Goal: Navigation & Orientation: Find specific page/section

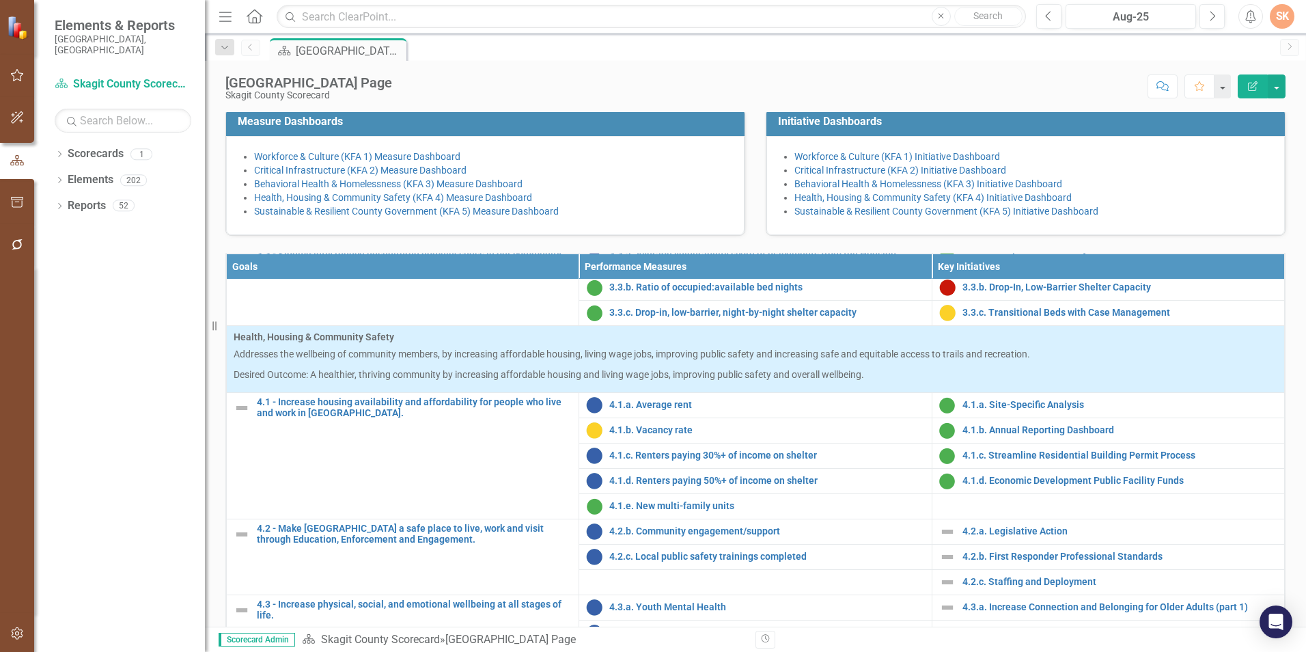
scroll to position [543, 0]
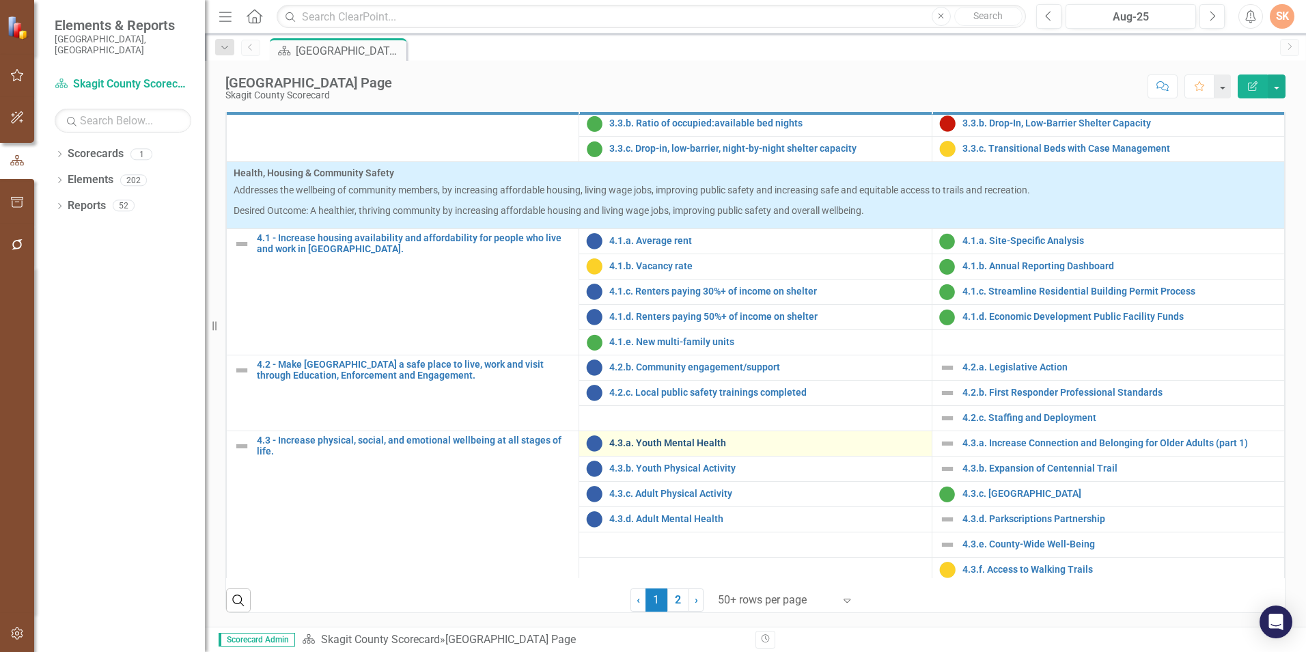
click at [676, 447] on link "4.3.a. Youth Mental Health" at bounding box center [766, 443] width 315 height 10
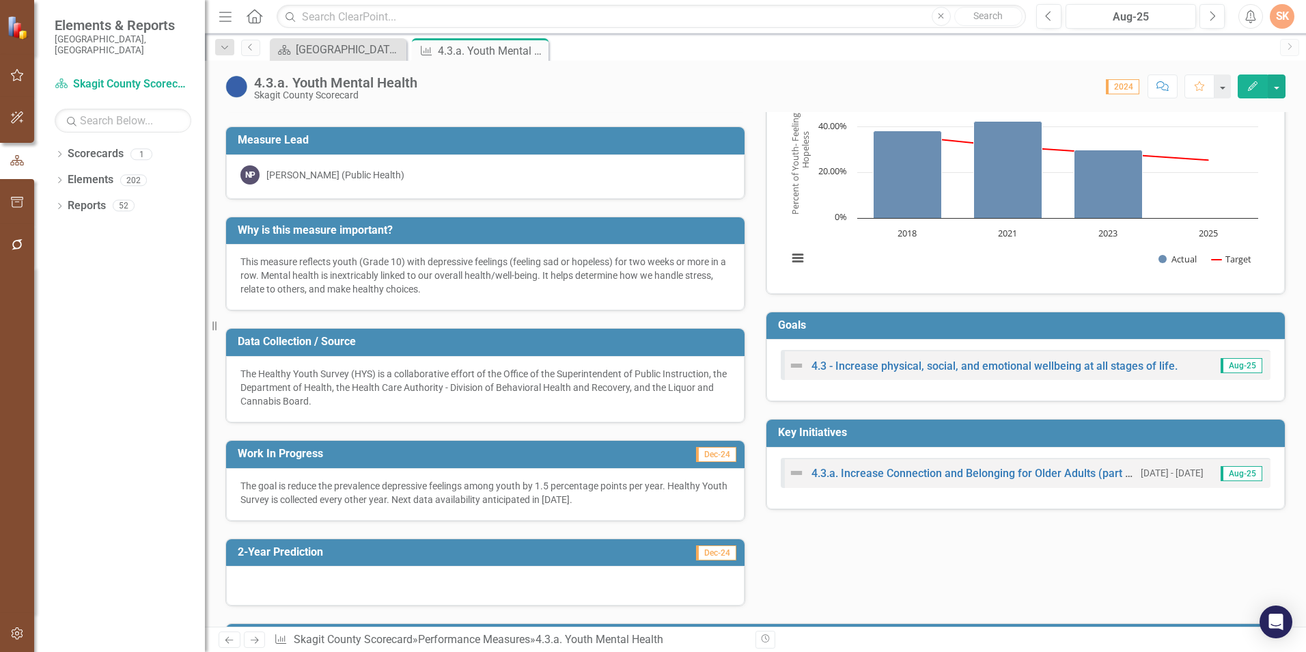
scroll to position [65, 0]
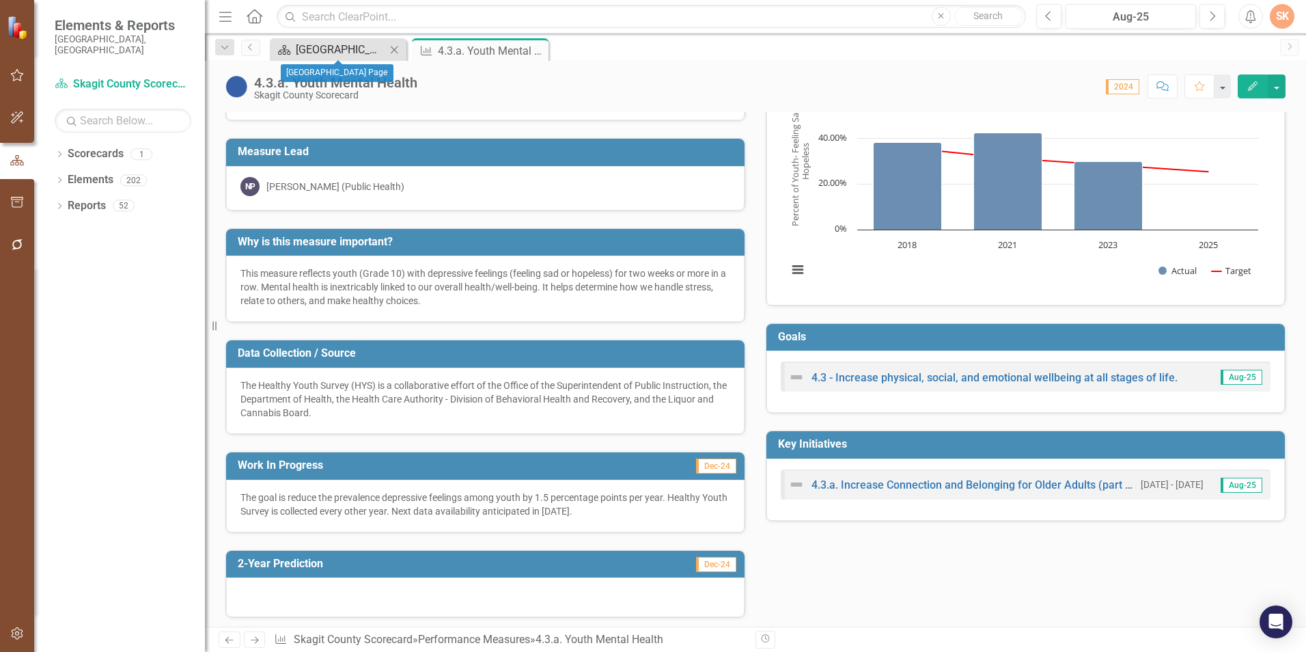
click at [349, 53] on div "[GEOGRAPHIC_DATA] Page" at bounding box center [341, 49] width 90 height 17
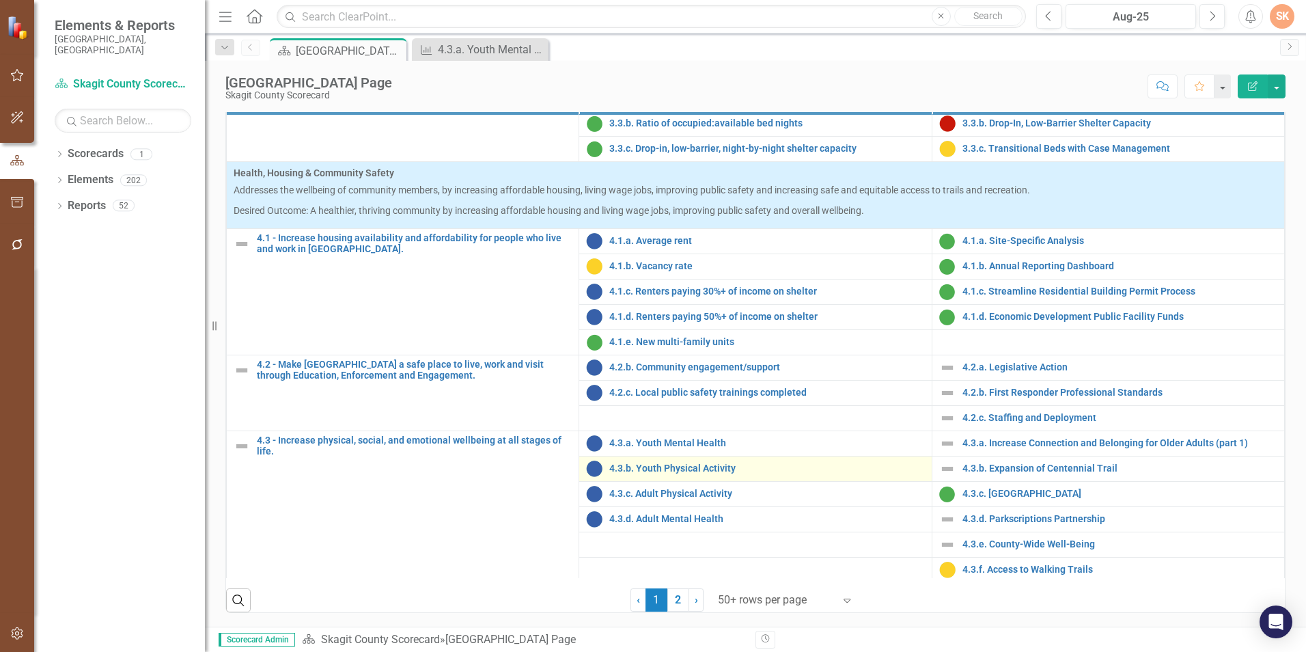
scroll to position [549, 0]
click at [684, 463] on link "4.3.b. Youth Physical Activity" at bounding box center [766, 468] width 315 height 10
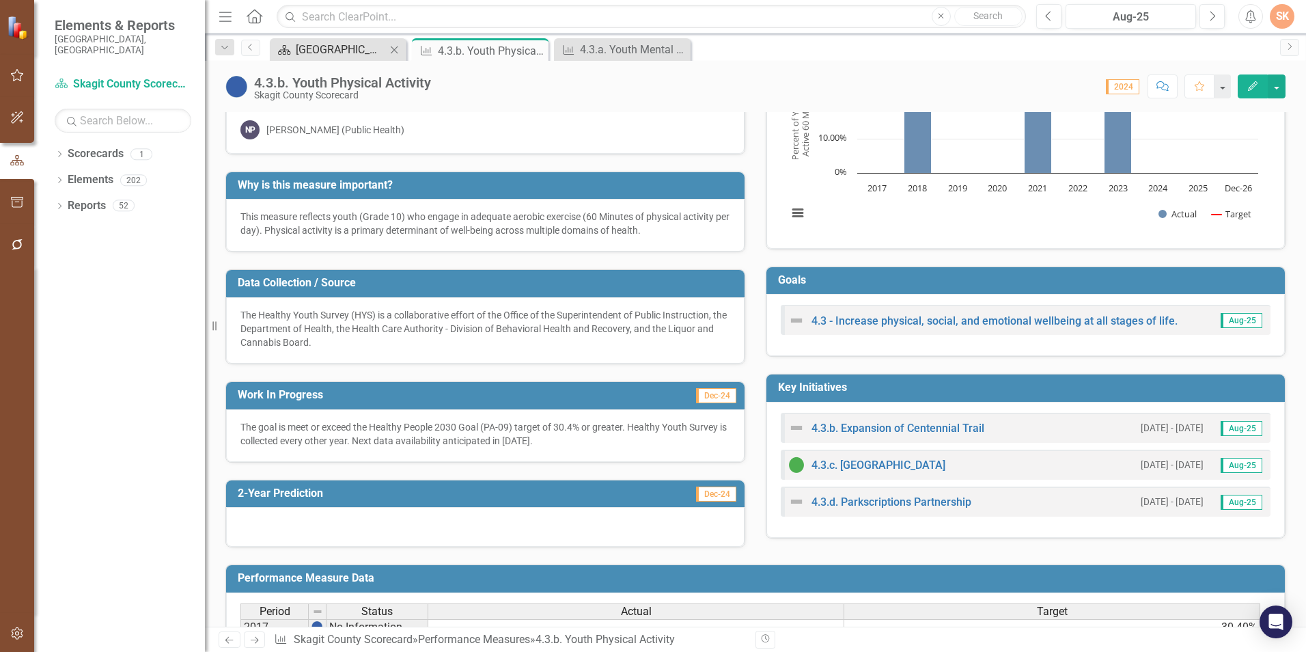
scroll to position [120, 0]
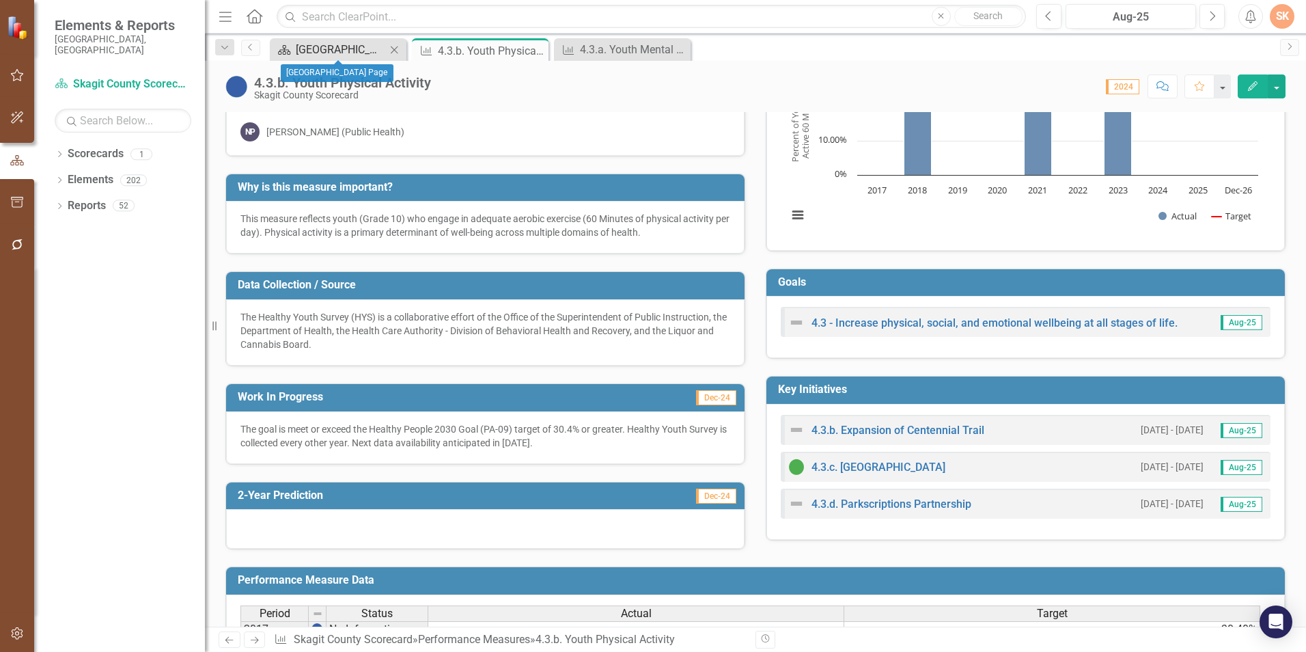
click at [340, 44] on div "[GEOGRAPHIC_DATA] Page" at bounding box center [341, 49] width 90 height 17
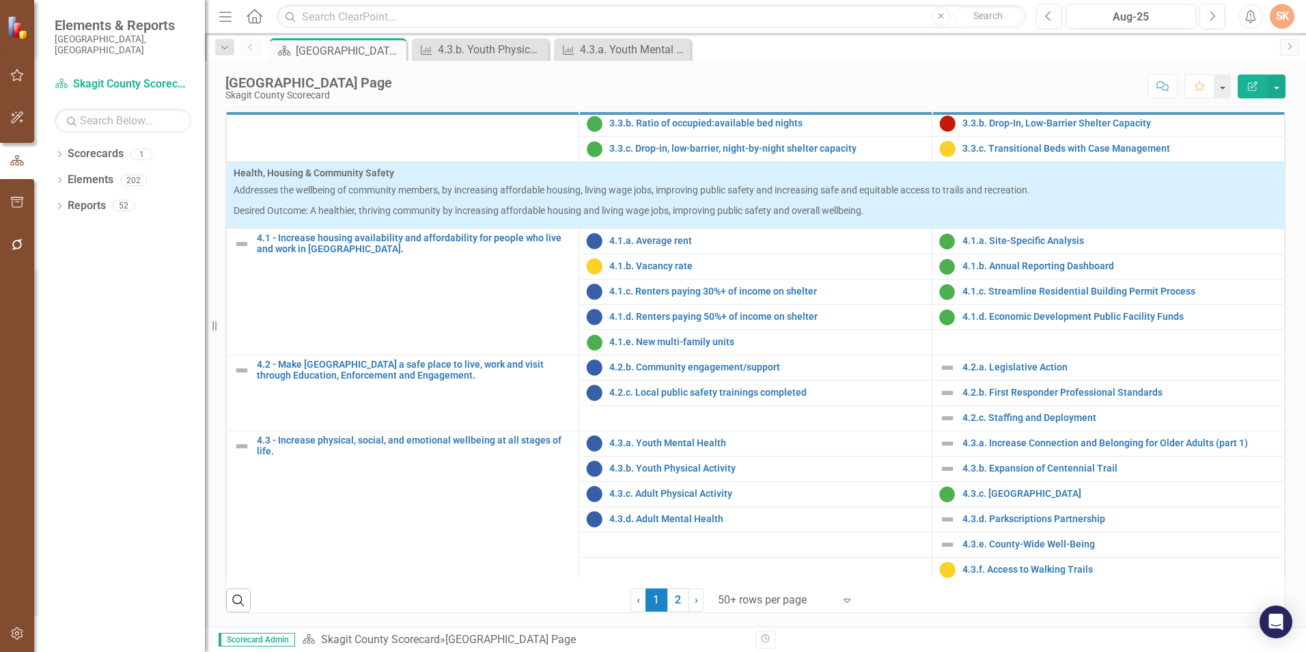
scroll to position [549, 0]
click at [691, 492] on link "4.3.c. Adult Physical Activity" at bounding box center [766, 493] width 315 height 10
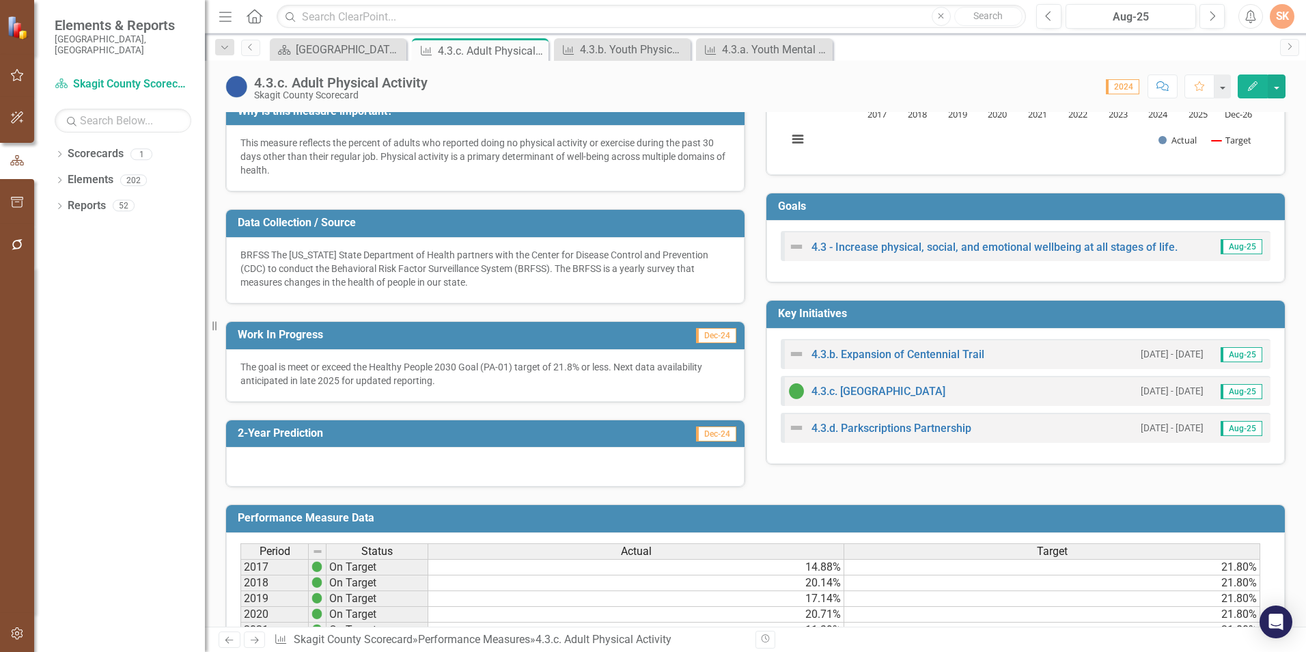
scroll to position [133, 0]
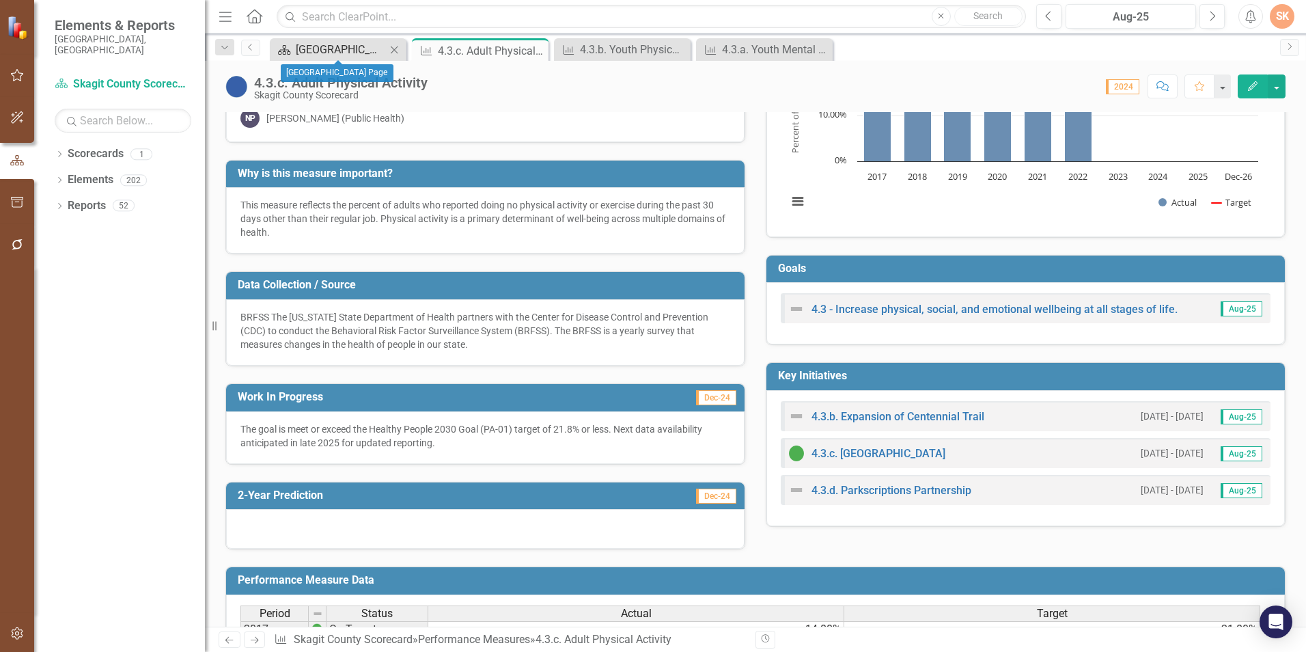
click at [331, 53] on div "[GEOGRAPHIC_DATA] Page" at bounding box center [341, 49] width 90 height 17
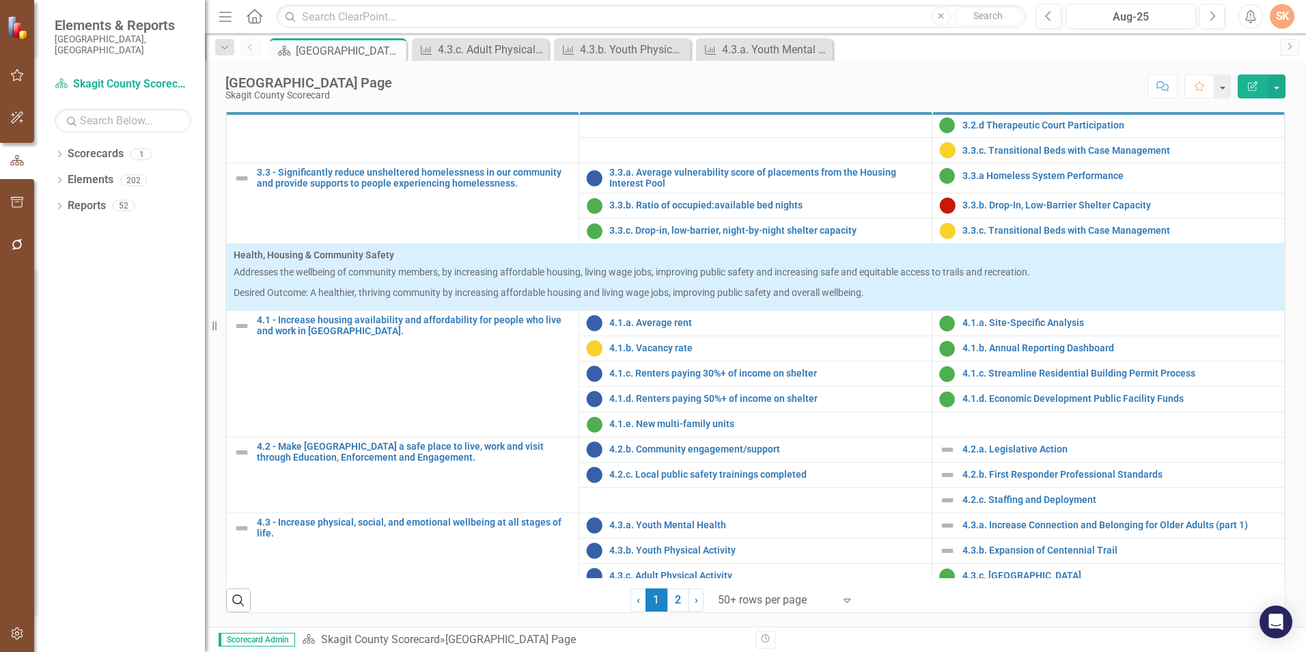
scroll to position [1202, 0]
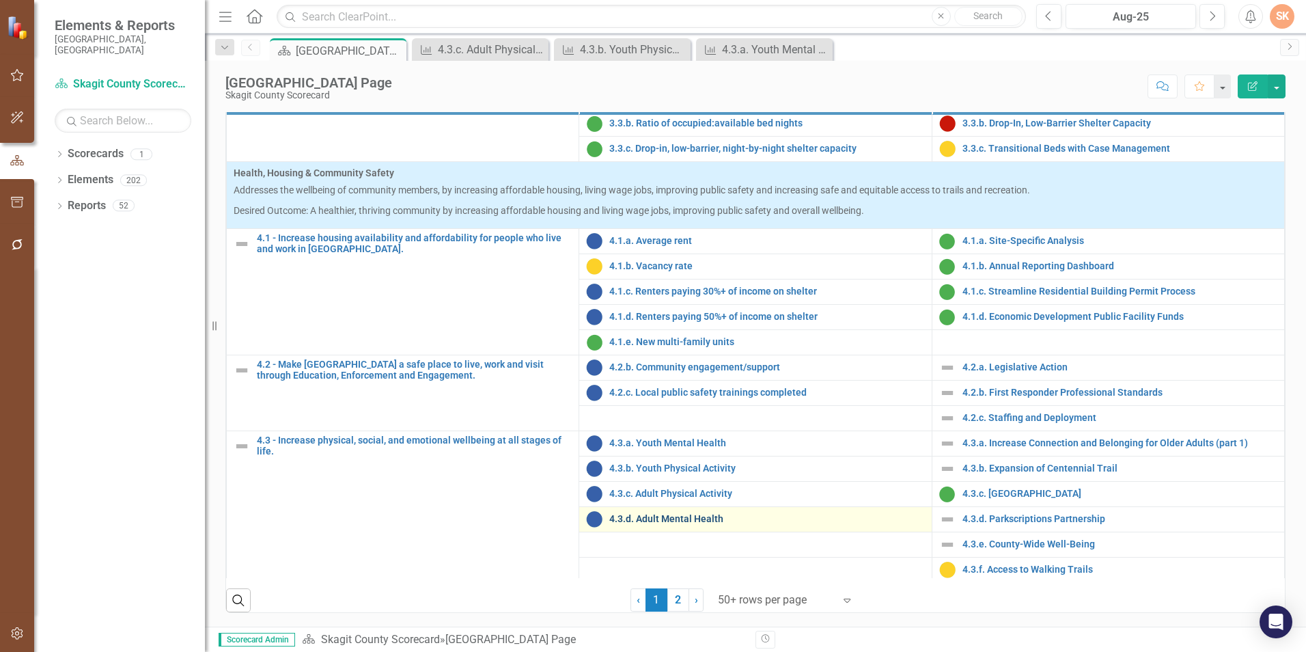
click at [714, 518] on link "4.3.d. Adult Mental Health" at bounding box center [766, 519] width 315 height 10
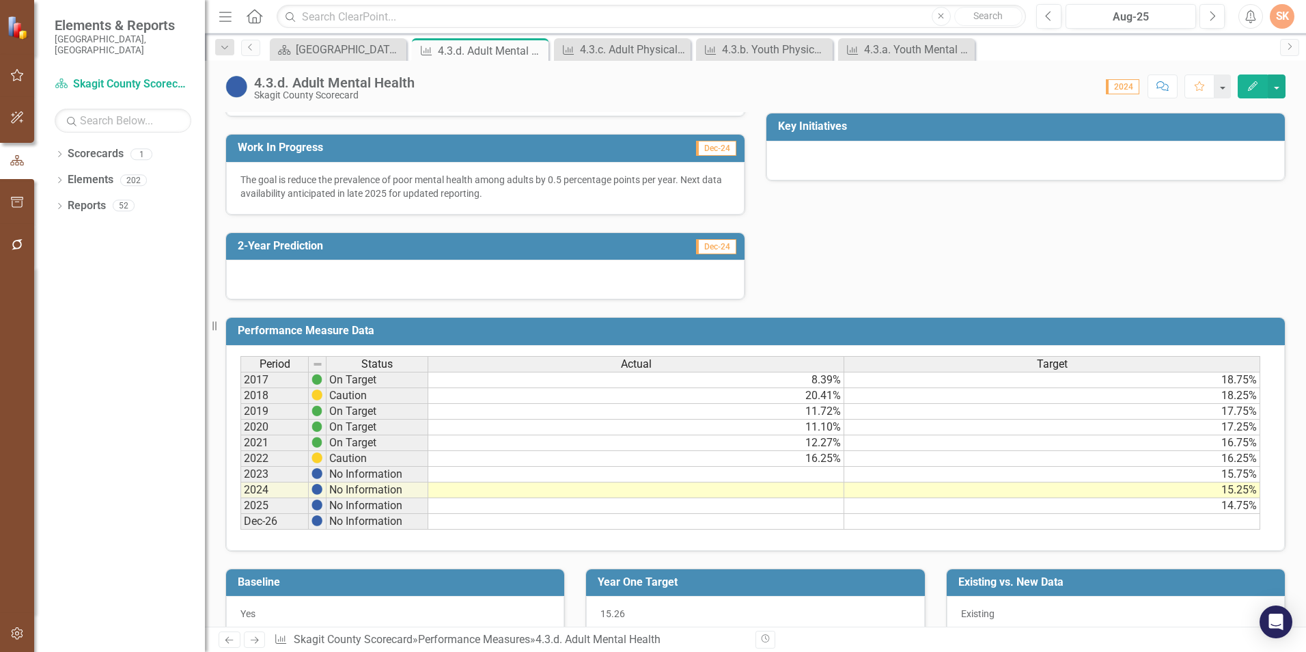
scroll to position [406, 0]
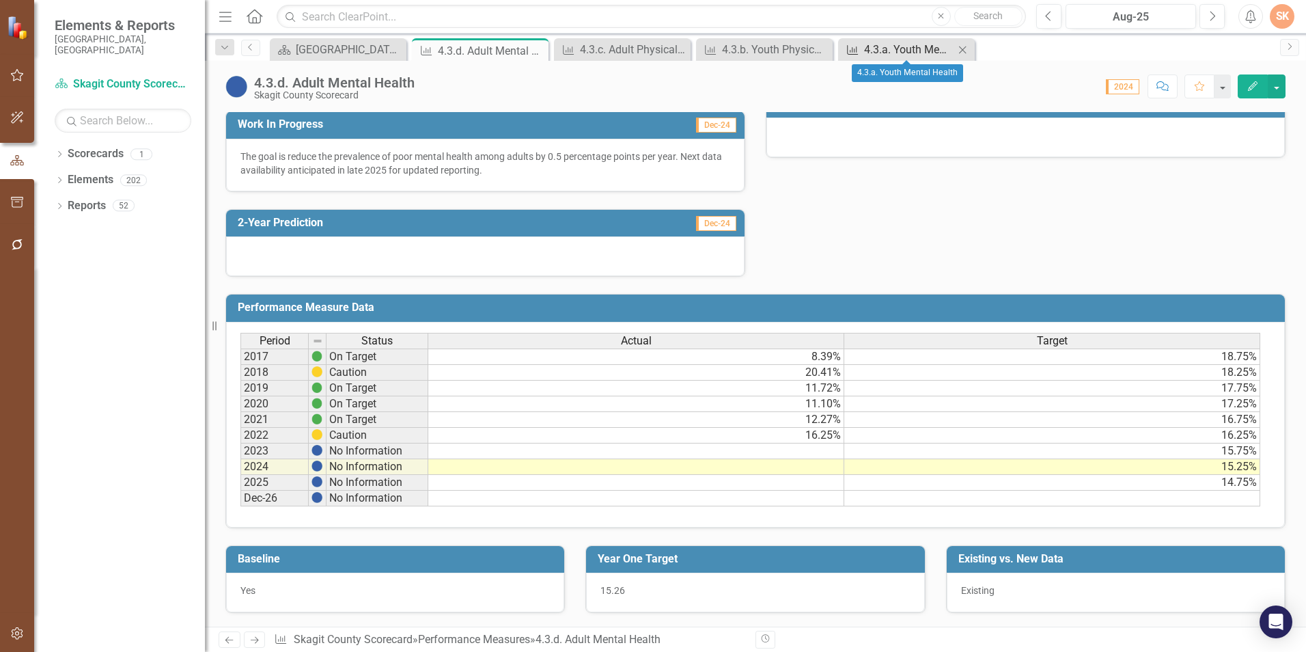
click at [889, 53] on div "4.3.a. Youth Mental Health" at bounding box center [909, 49] width 90 height 17
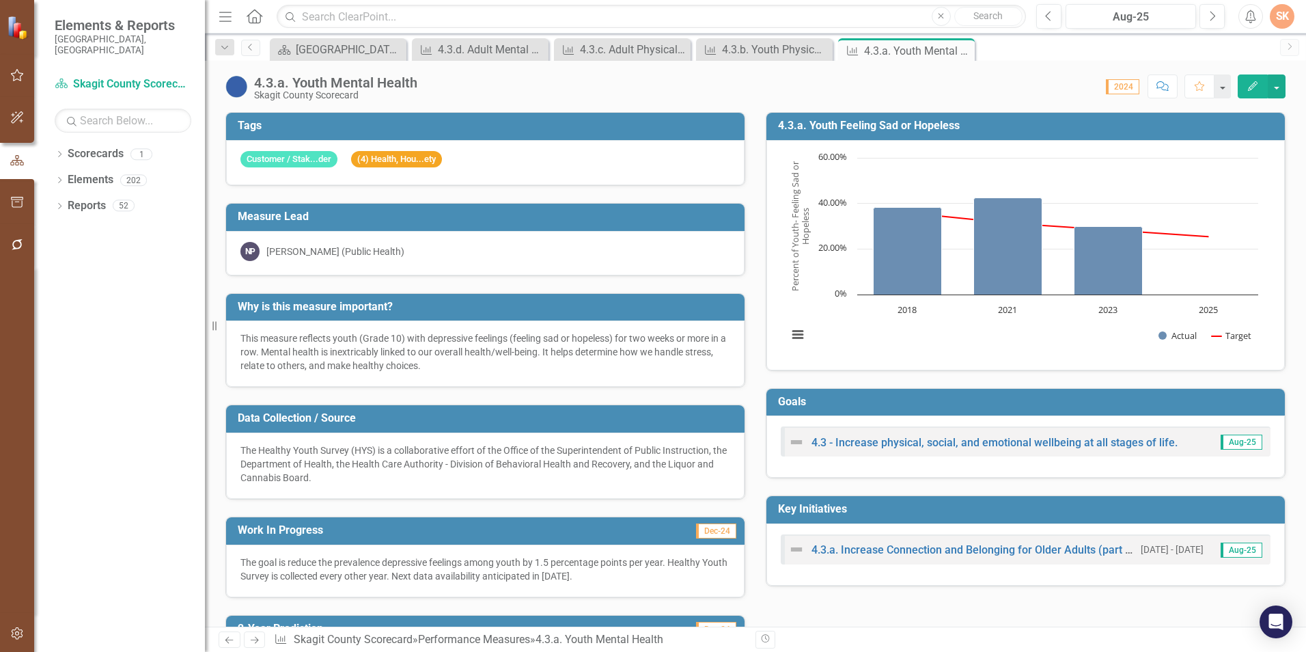
scroll to position [68, 0]
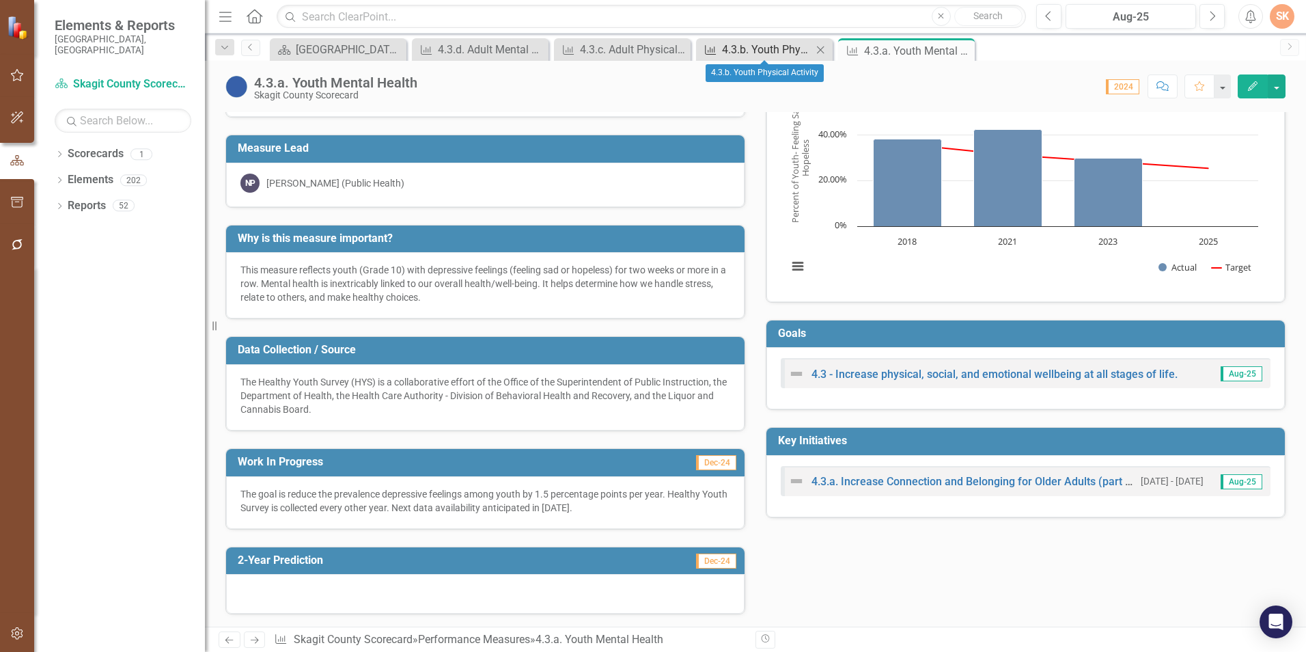
click at [766, 46] on div "4.3.b. Youth Physical Activity" at bounding box center [767, 49] width 90 height 17
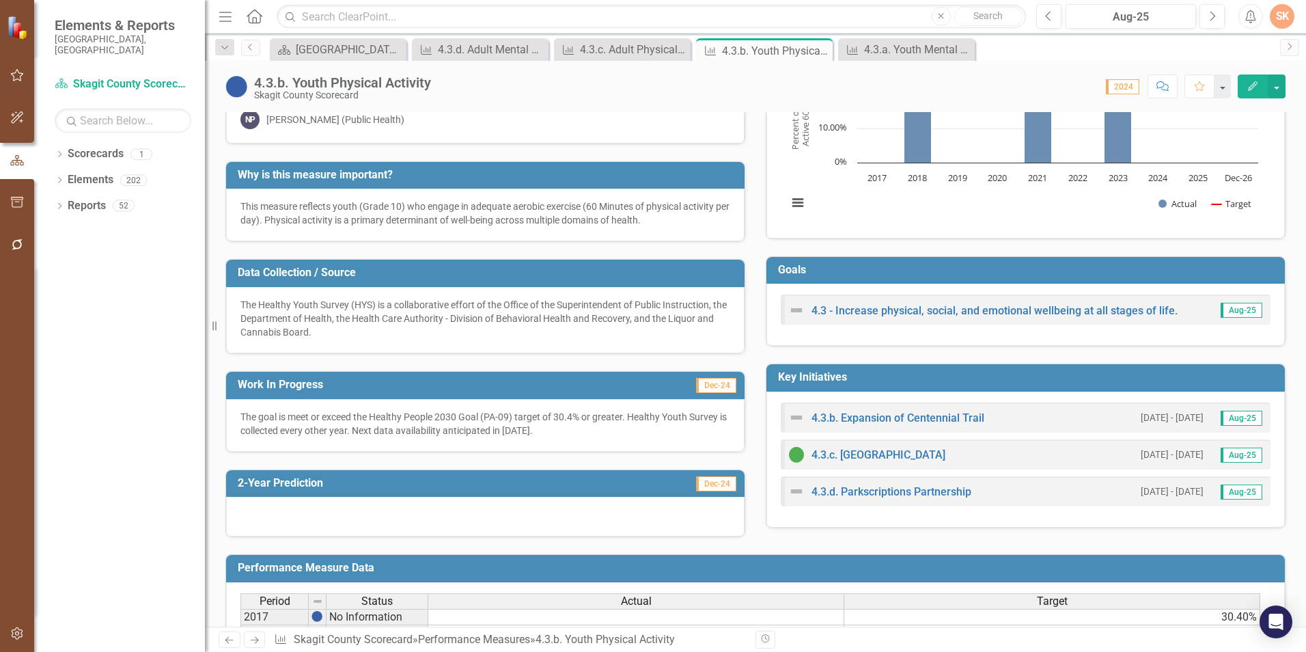
scroll to position [137, 0]
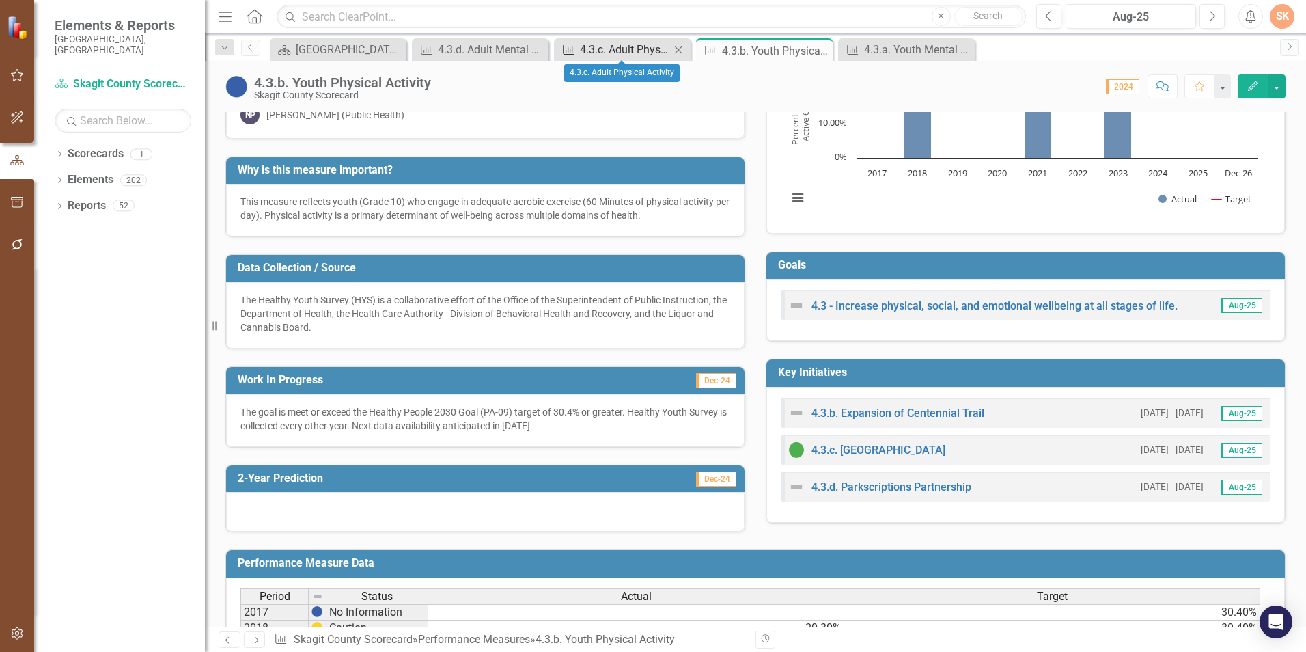
click at [653, 46] on div "4.3.c. Adult Physical Activity" at bounding box center [625, 49] width 90 height 17
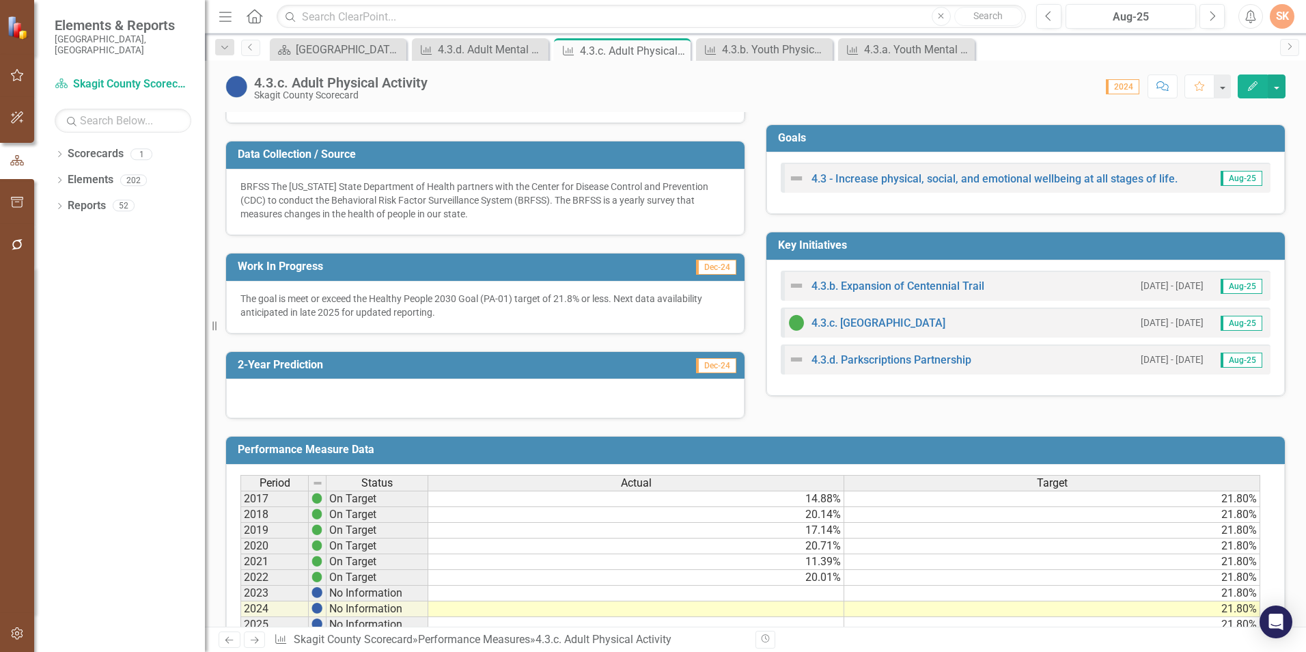
scroll to position [273, 0]
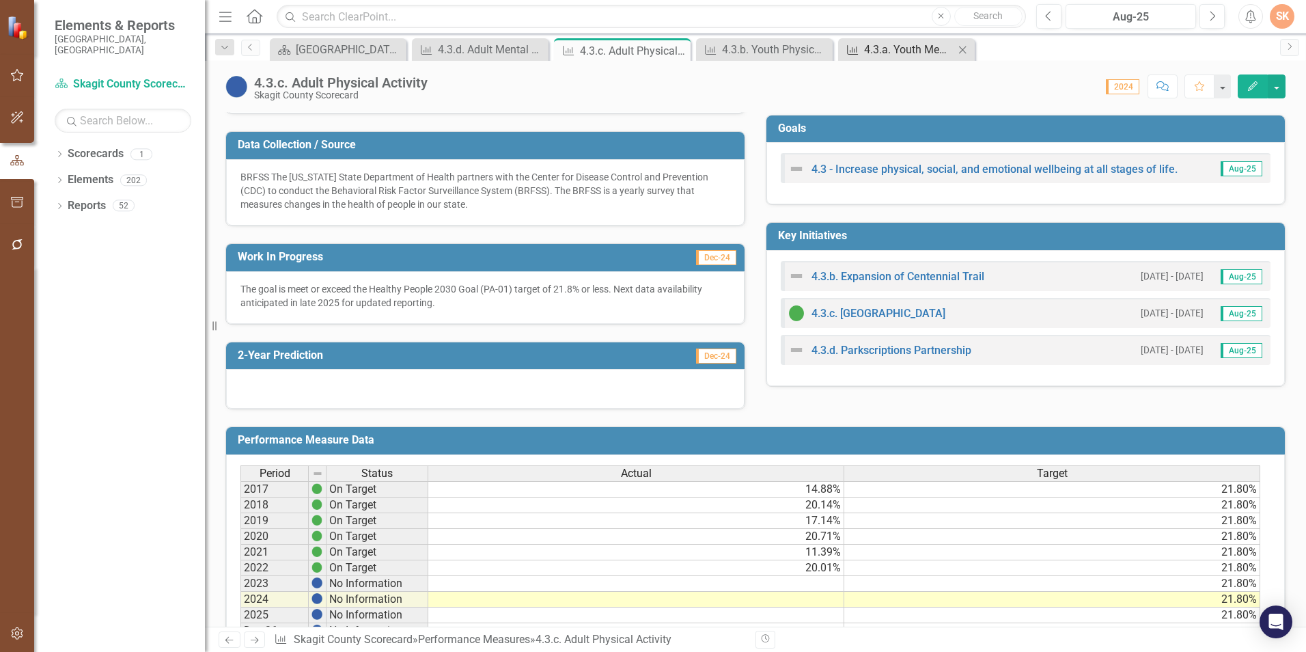
click at [900, 41] on div "4.3.a. Youth Mental Health" at bounding box center [909, 49] width 90 height 17
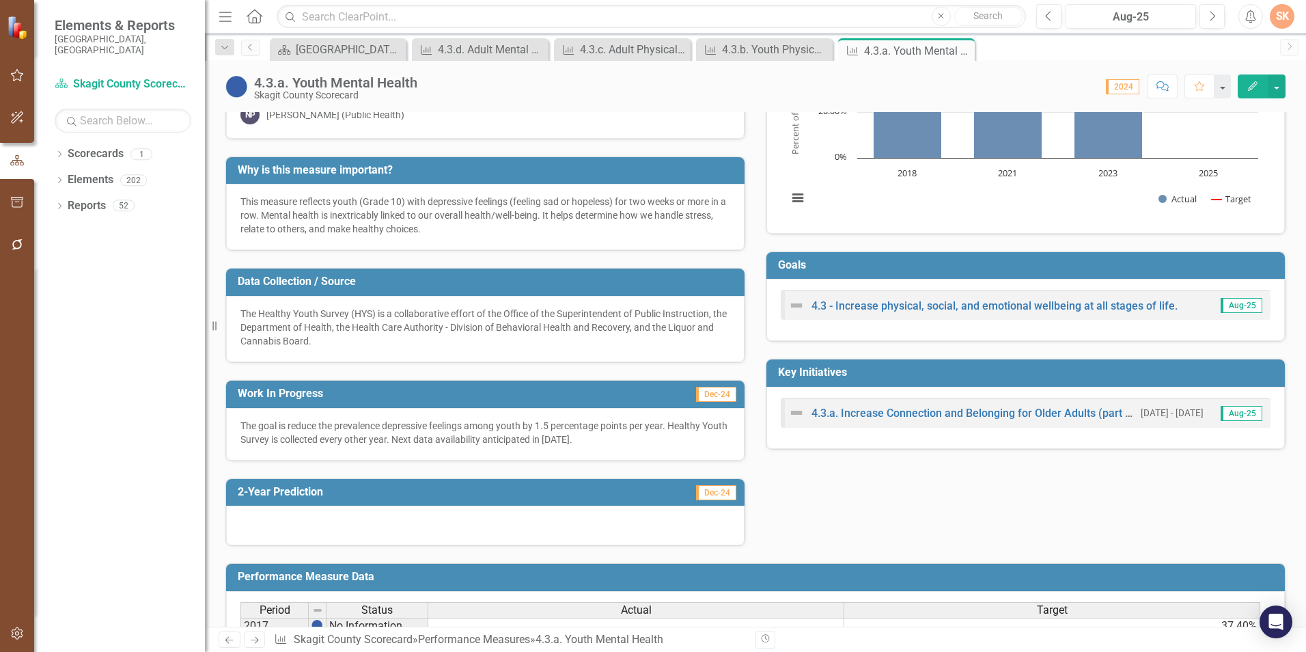
scroll to position [133, 0]
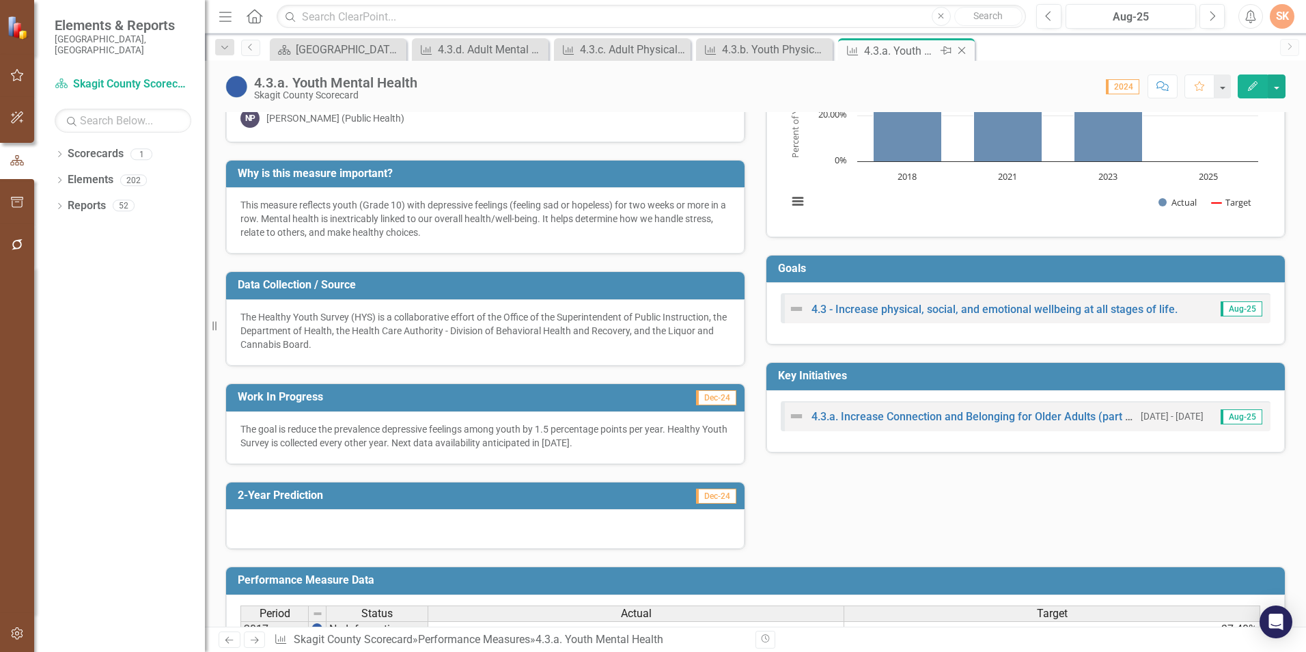
click at [963, 46] on icon "Close" at bounding box center [962, 50] width 14 height 11
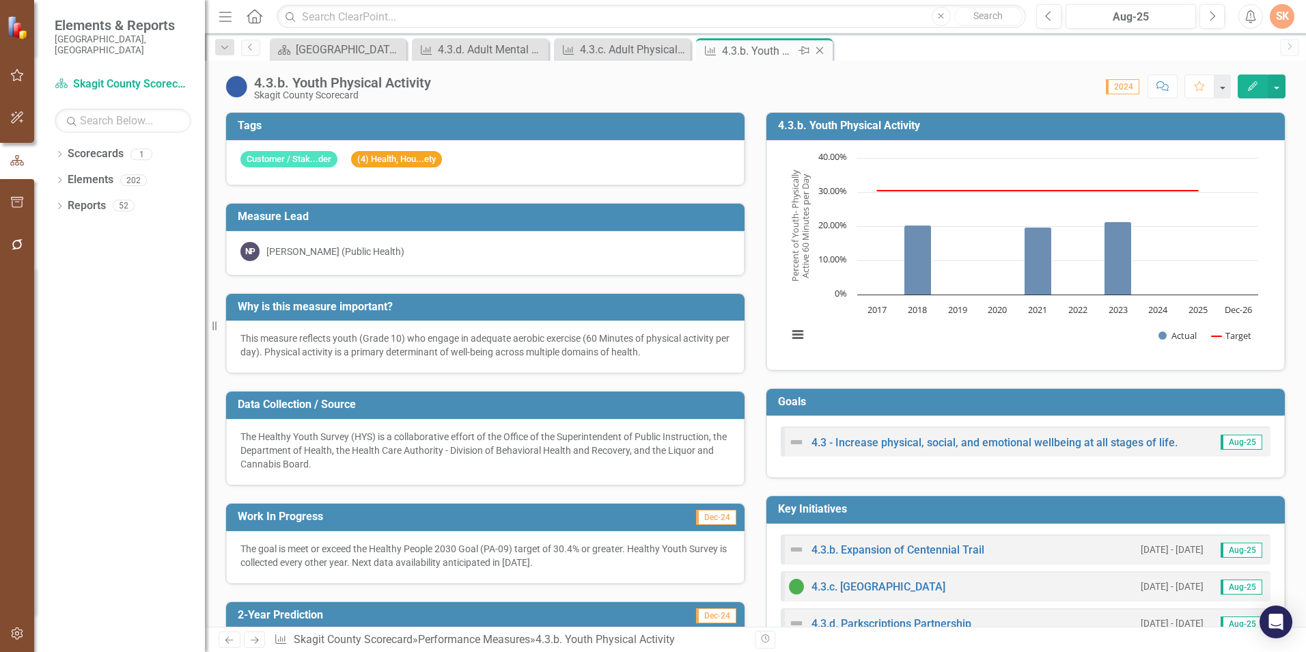
click at [818, 55] on icon "Close" at bounding box center [820, 50] width 14 height 11
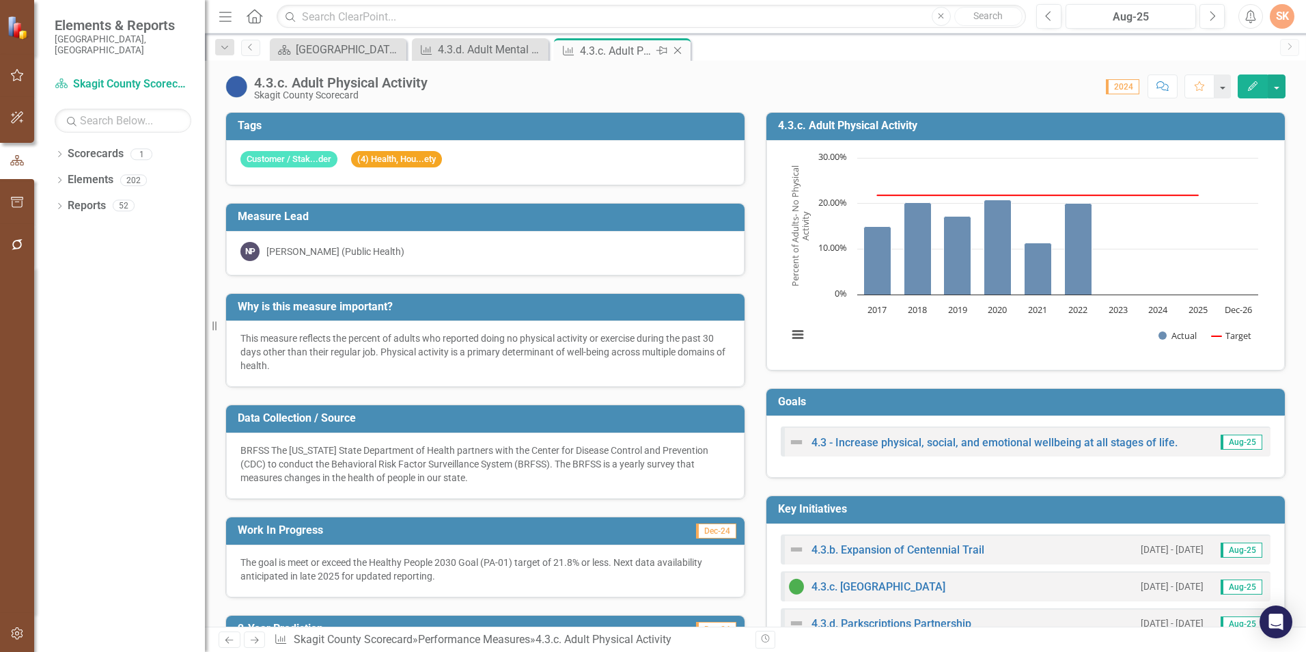
click at [681, 48] on icon "Close" at bounding box center [678, 50] width 14 height 11
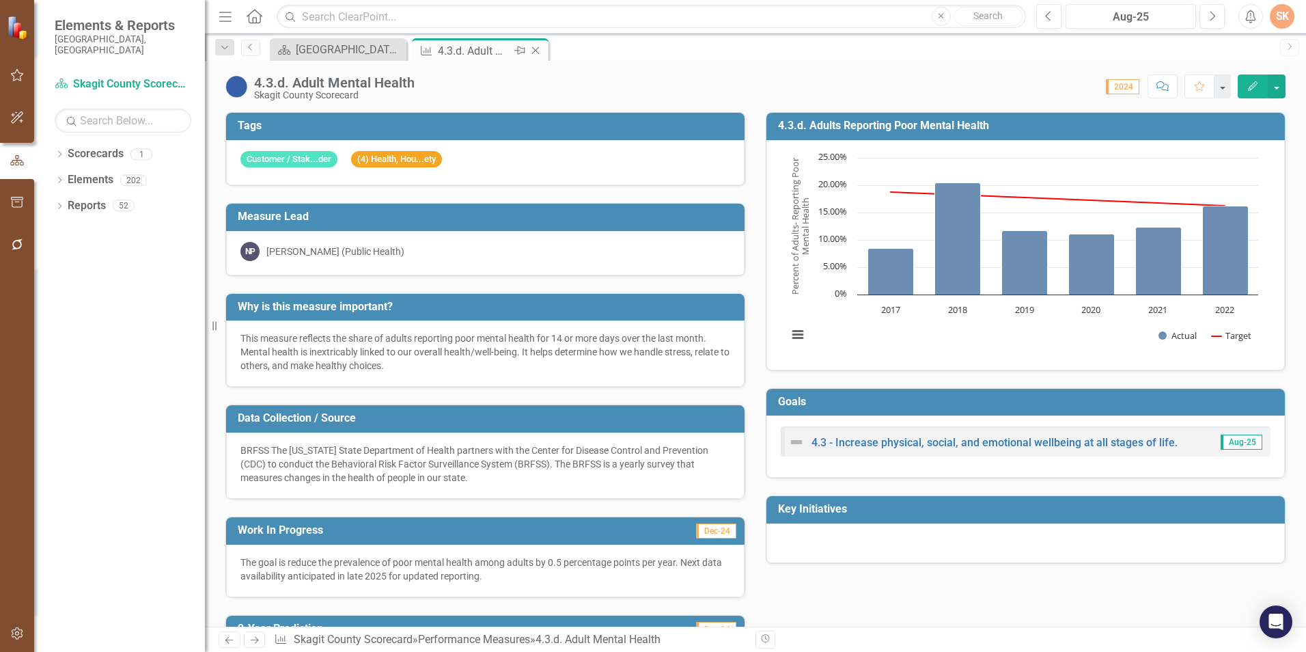
click at [538, 50] on icon "Close" at bounding box center [536, 50] width 14 height 11
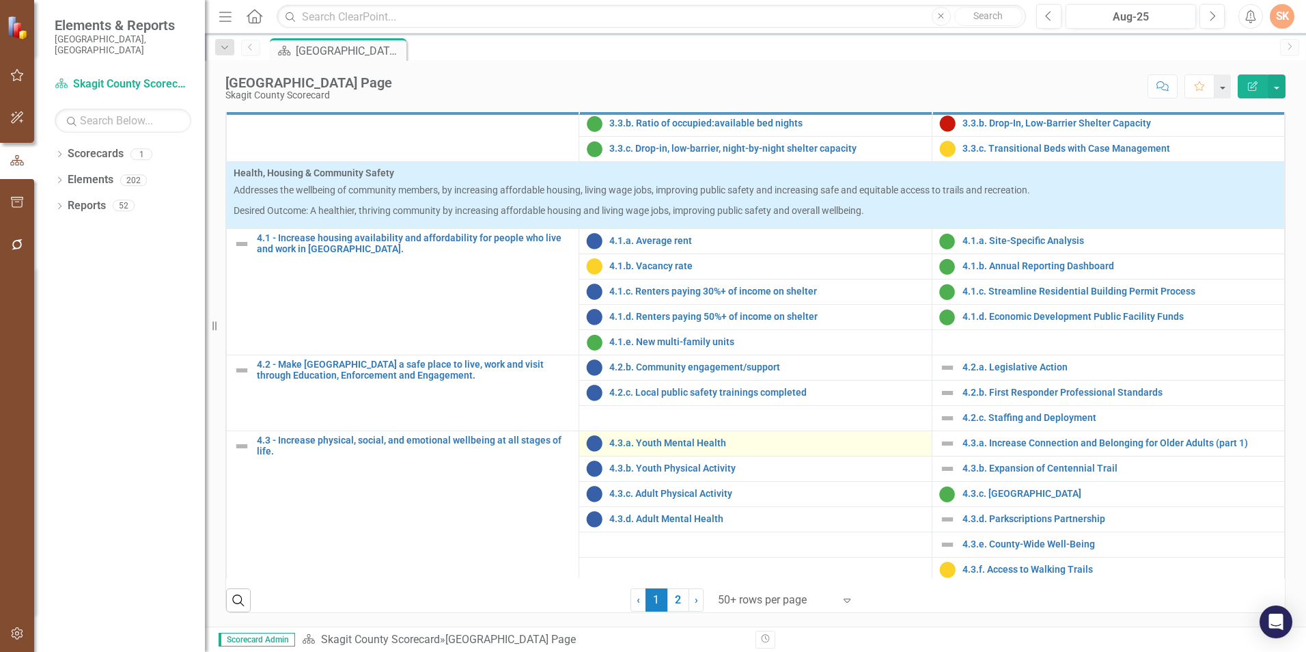
scroll to position [549, 0]
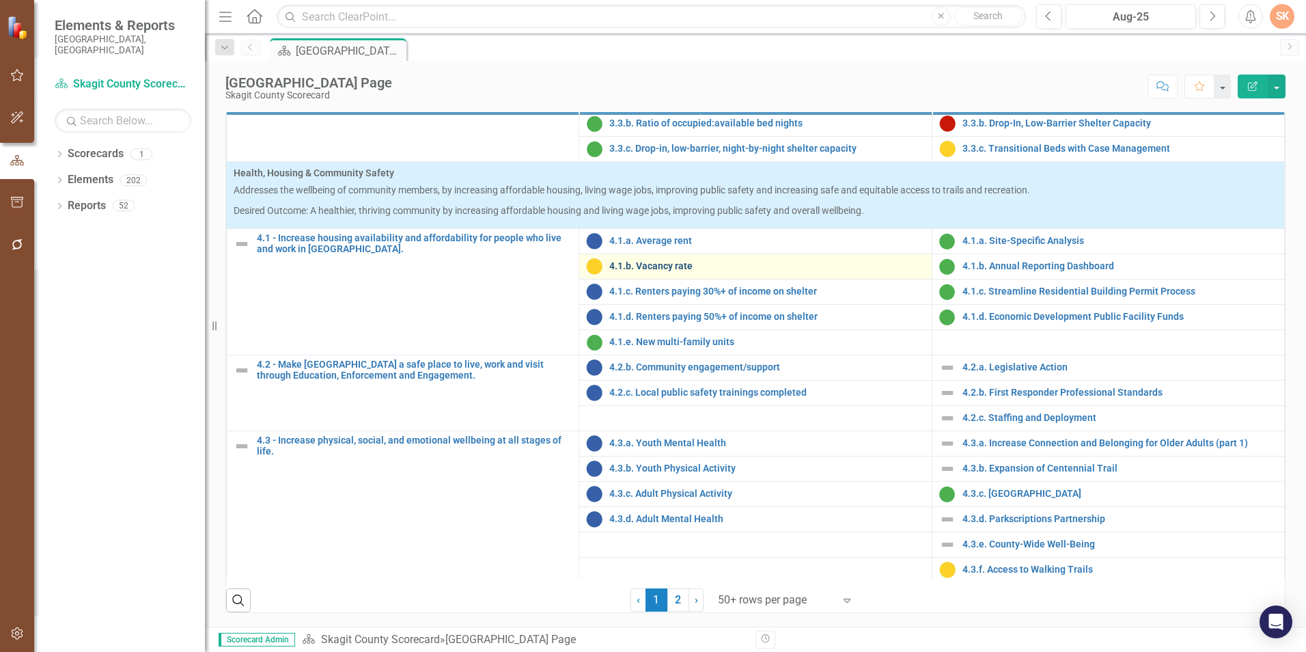
click at [661, 265] on link "4.1.b. Vacancy rate" at bounding box center [766, 266] width 315 height 10
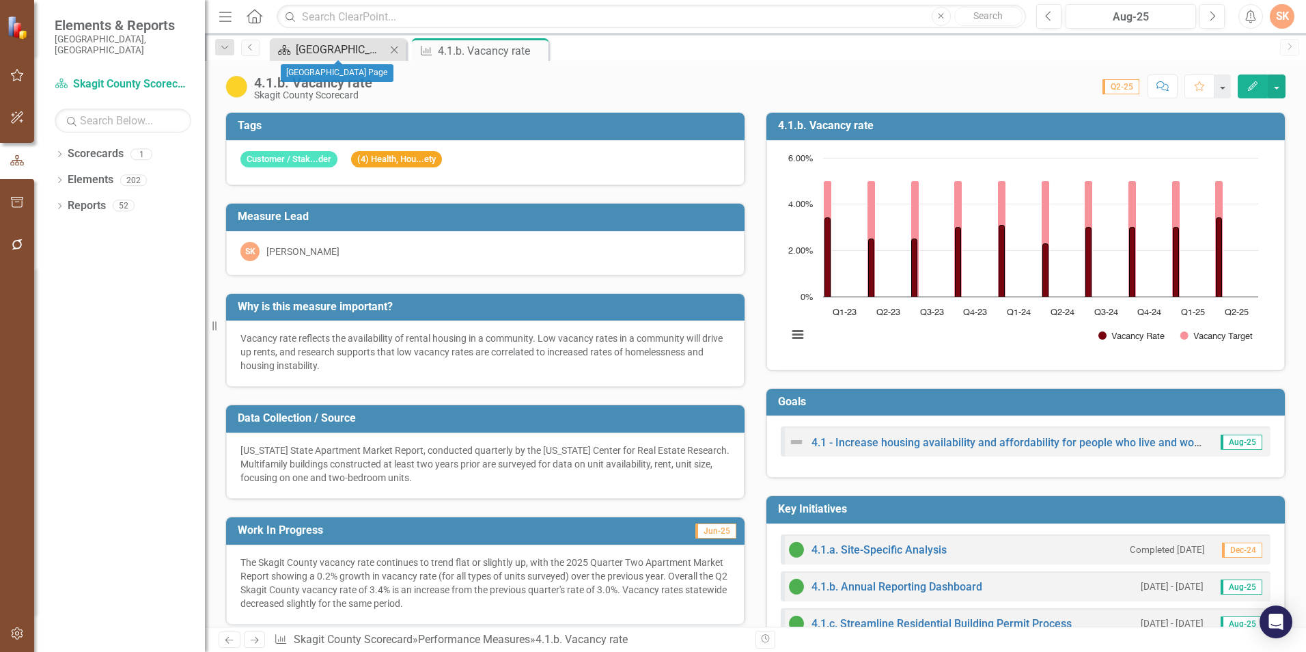
click at [319, 46] on div "[GEOGRAPHIC_DATA] Page" at bounding box center [341, 49] width 90 height 17
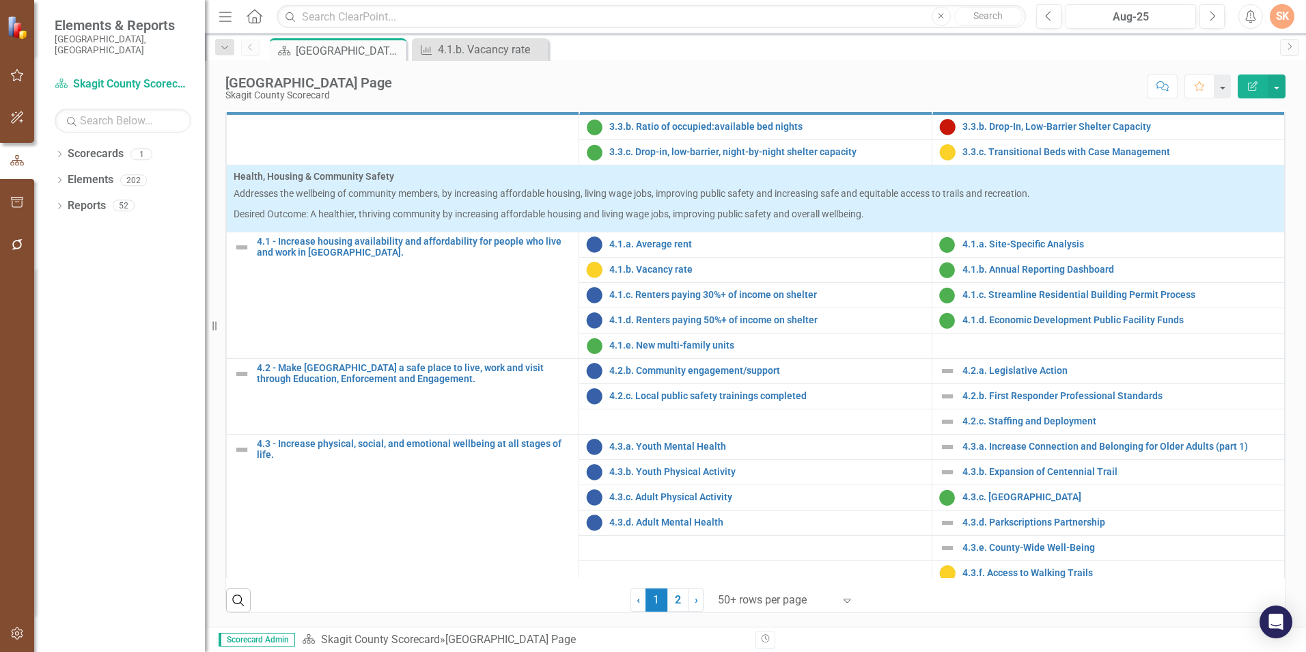
scroll to position [1202, 0]
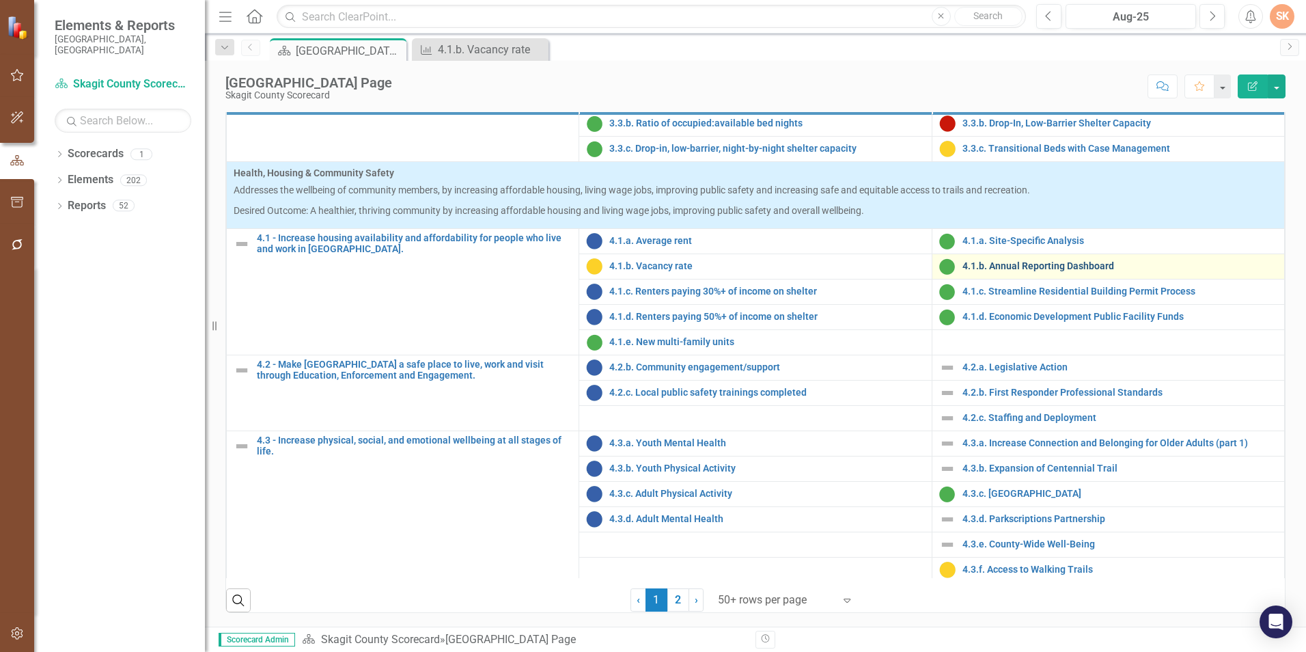
click at [981, 262] on link "4.1.b. Annual Reporting Dashboard" at bounding box center [1119, 266] width 315 height 10
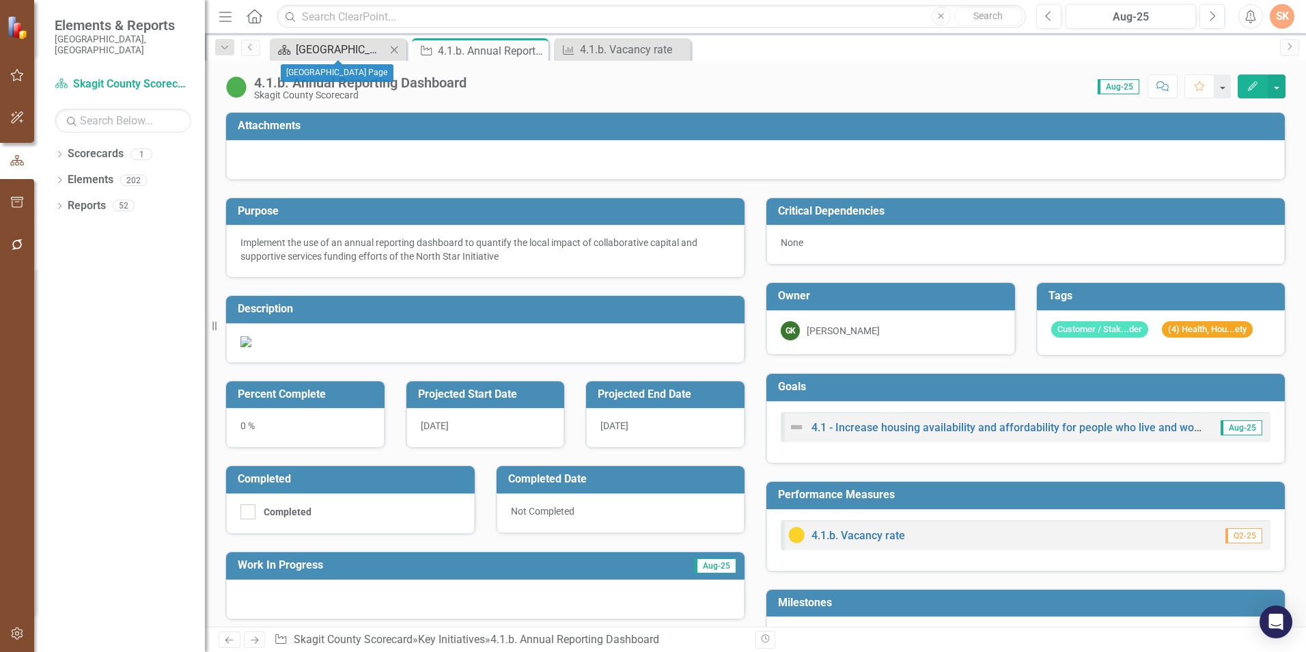
click at [365, 48] on div "[GEOGRAPHIC_DATA] Page" at bounding box center [341, 49] width 90 height 17
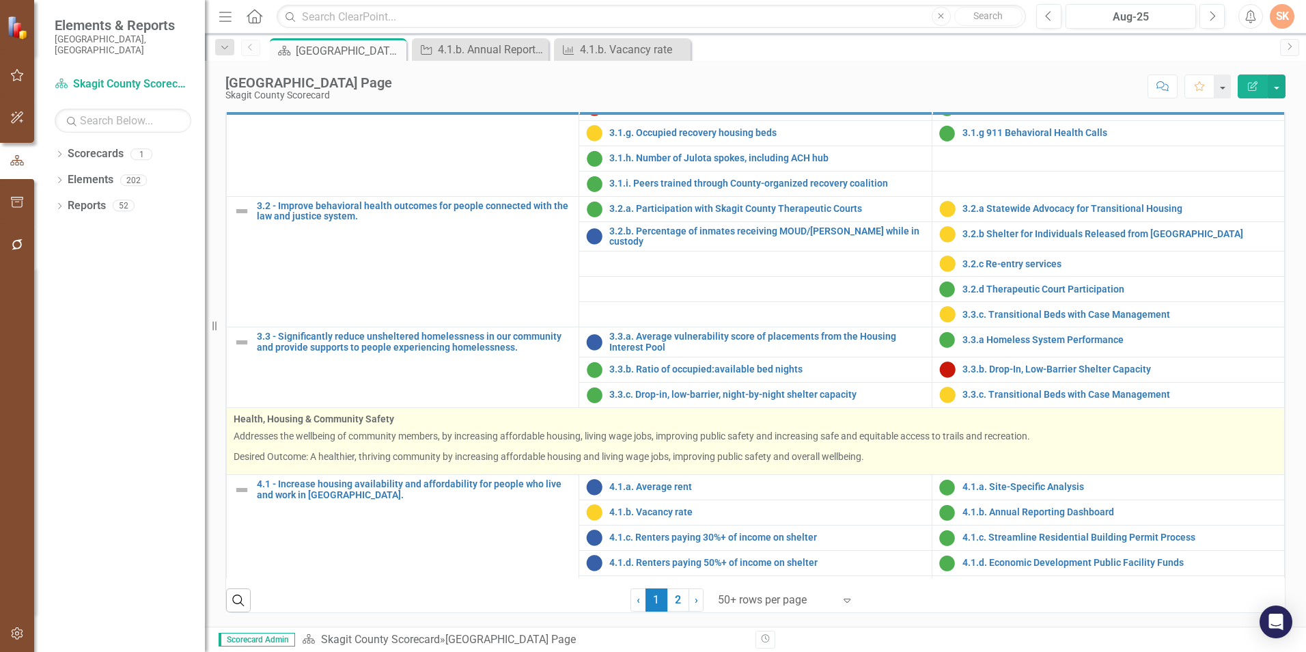
scroll to position [1202, 0]
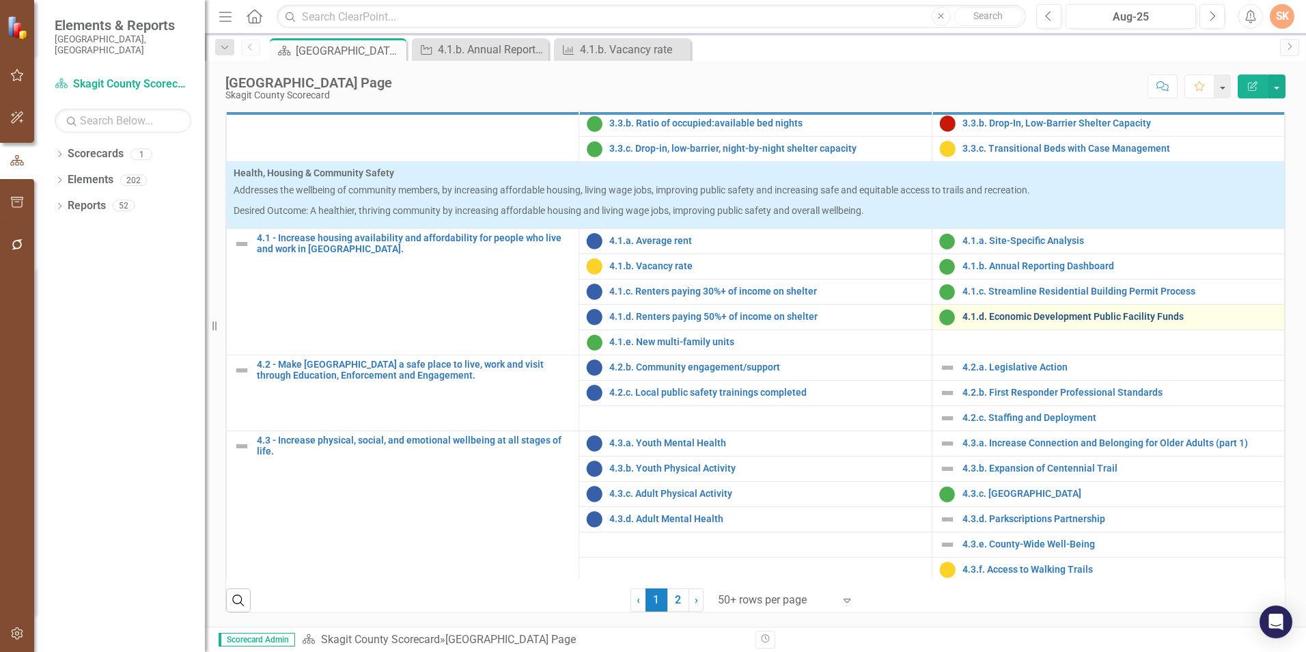
click at [1060, 320] on link "4.1.d. Economic Development Public Facility Funds" at bounding box center [1119, 316] width 315 height 10
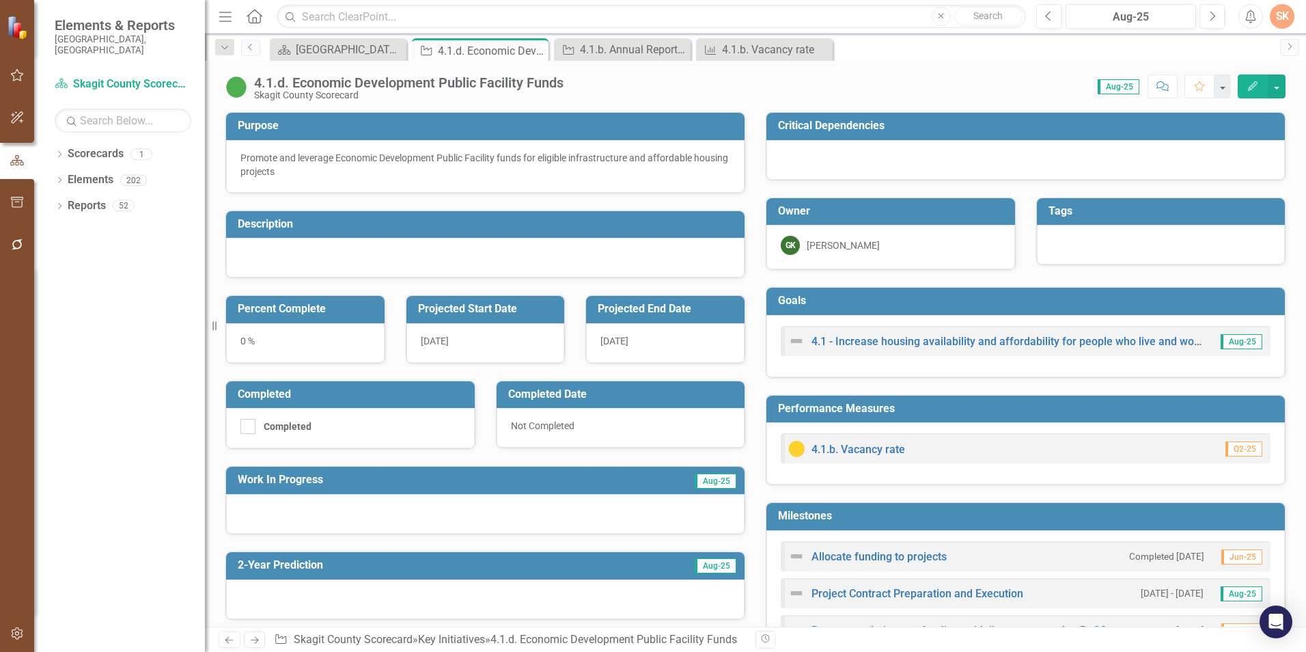
click at [630, 67] on div "4.1.d. Economic Development Public Facility Funds Skagit County Scorecard Score…" at bounding box center [755, 81] width 1101 height 41
click at [626, 52] on div "4.1.b. Annual Reporting Dashboard" at bounding box center [625, 49] width 90 height 17
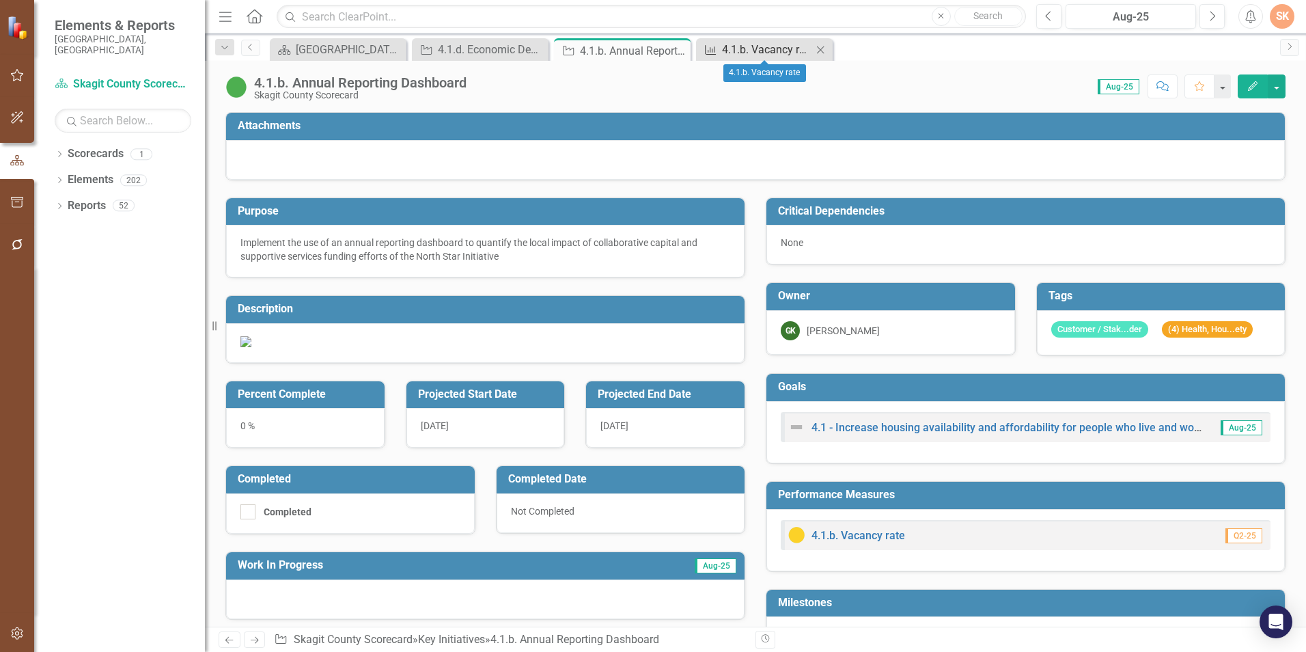
click at [740, 51] on div "4.1.b. Vacancy rate" at bounding box center [767, 49] width 90 height 17
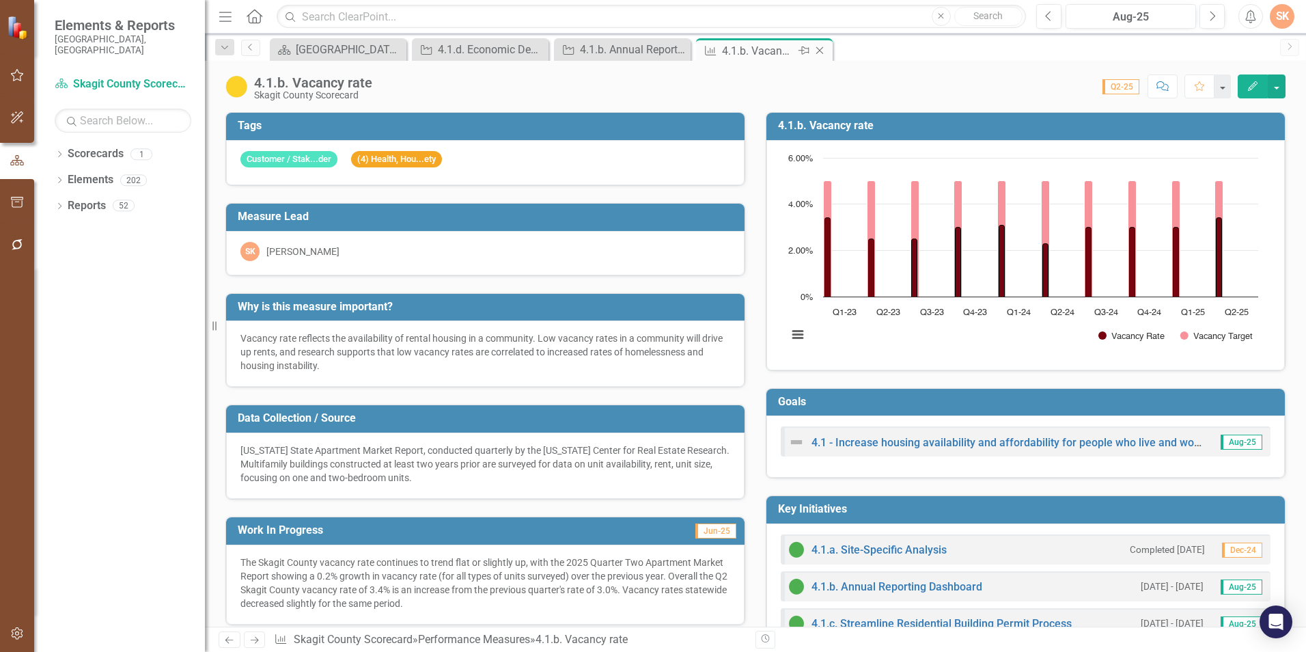
click at [822, 51] on icon "Close" at bounding box center [820, 50] width 14 height 11
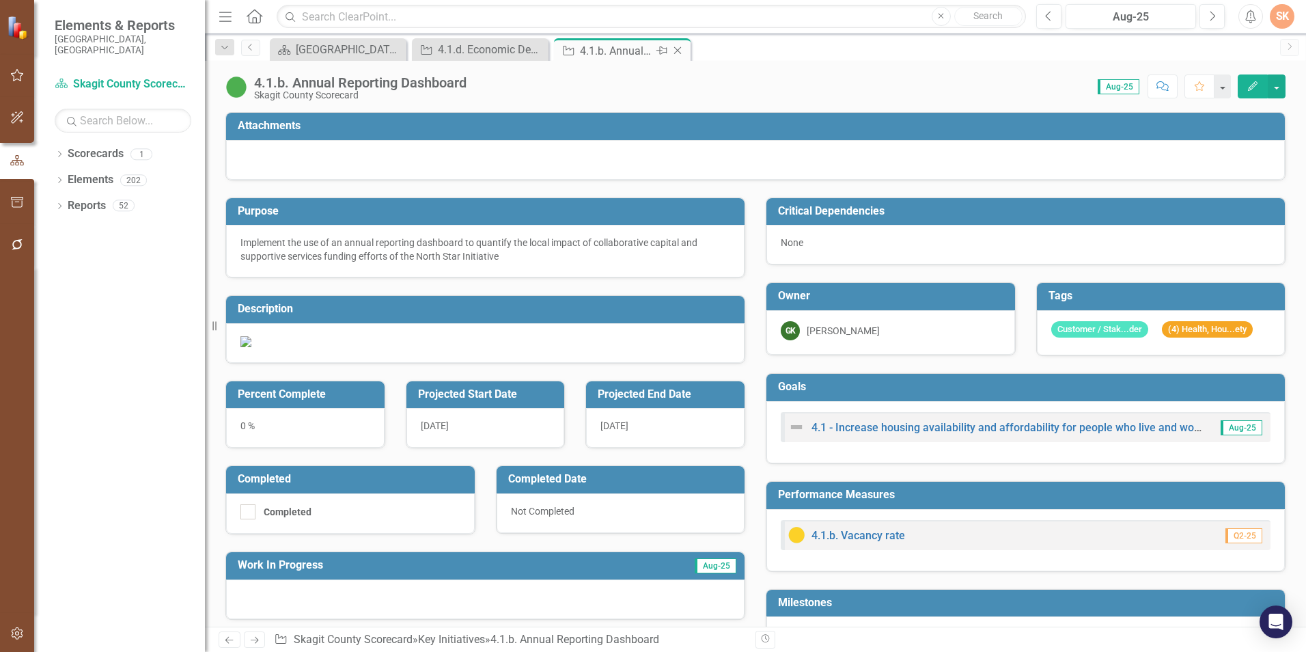
click at [678, 49] on icon "Close" at bounding box center [678, 50] width 14 height 11
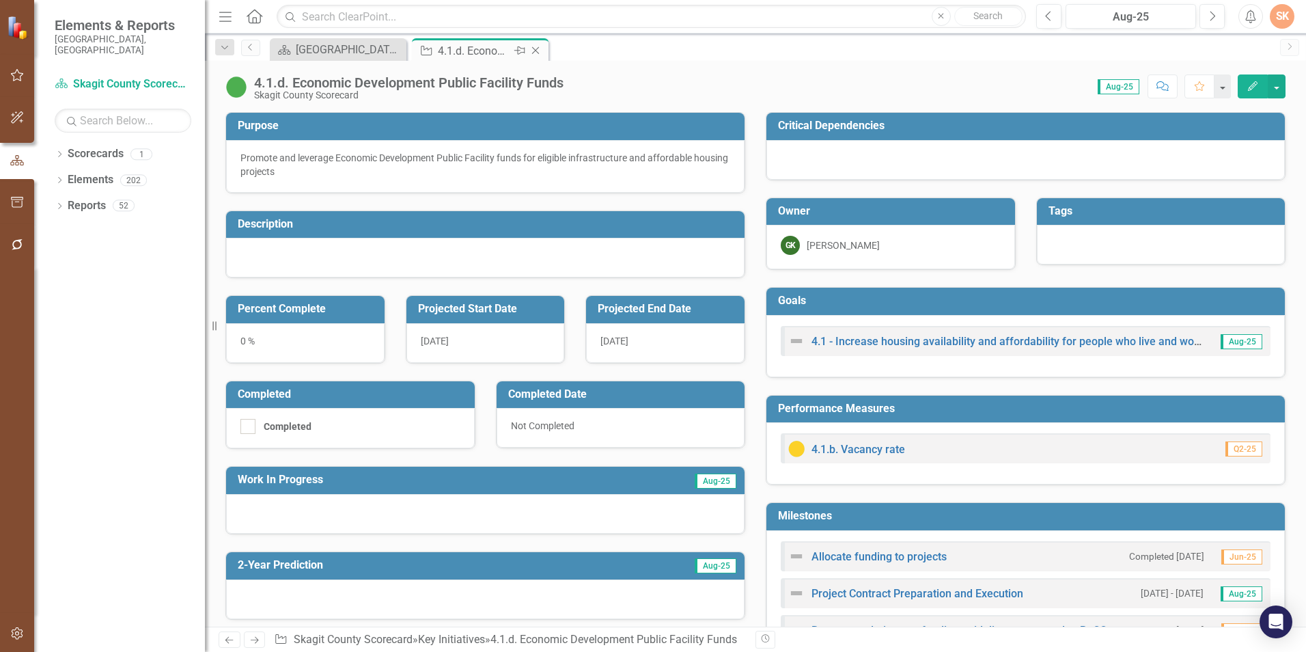
click at [542, 51] on icon "Close" at bounding box center [536, 50] width 14 height 11
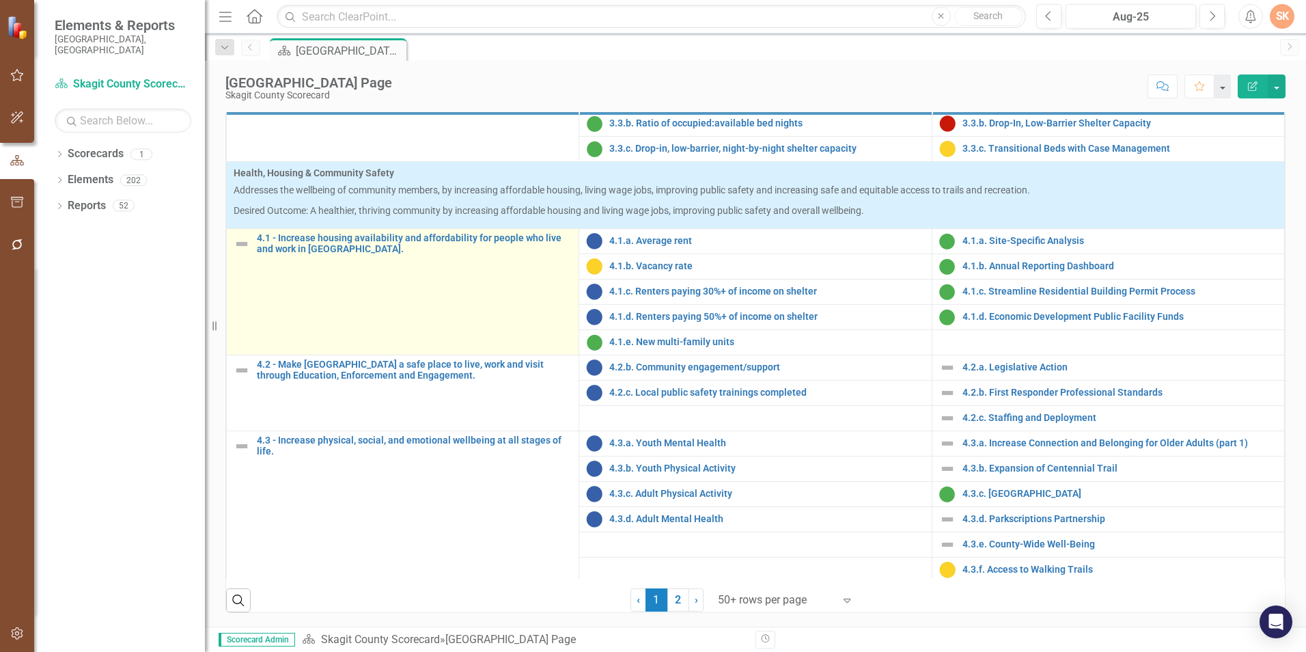
scroll to position [549, 0]
